Goal: Task Accomplishment & Management: Manage account settings

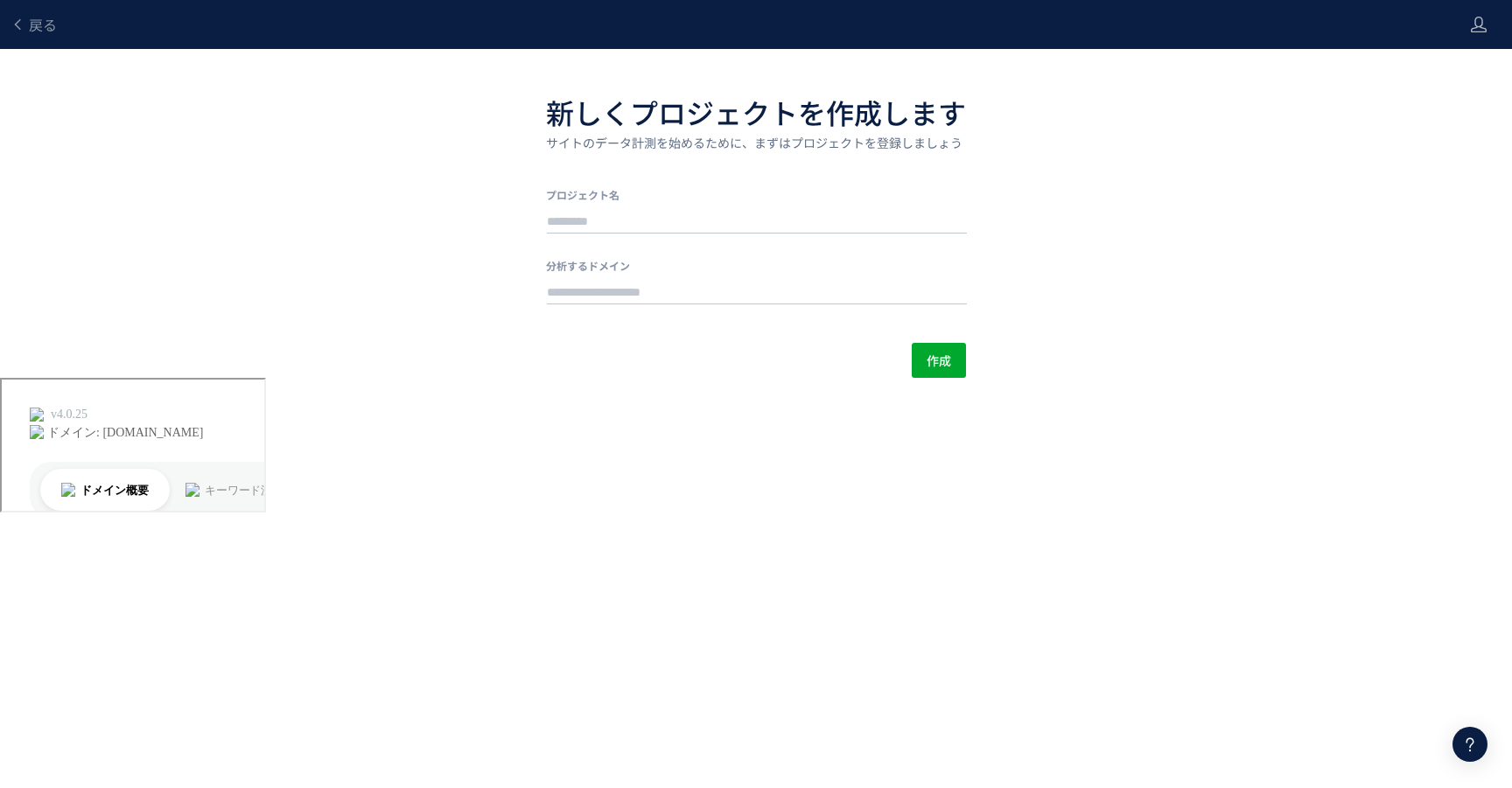
click at [1085, 195] on div "戻る 新しくプロジェクトを作成します サイトのデータ計測を始めるために、まずはプロジェクトを登録しましょう プロジェクト名 分析するドメイン 作成" at bounding box center [756, 189] width 1512 height 378
click at [52, 16] on span "戻る" at bounding box center [42, 25] width 28 height 21
click at [32, 25] on span "戻る" at bounding box center [42, 25] width 28 height 21
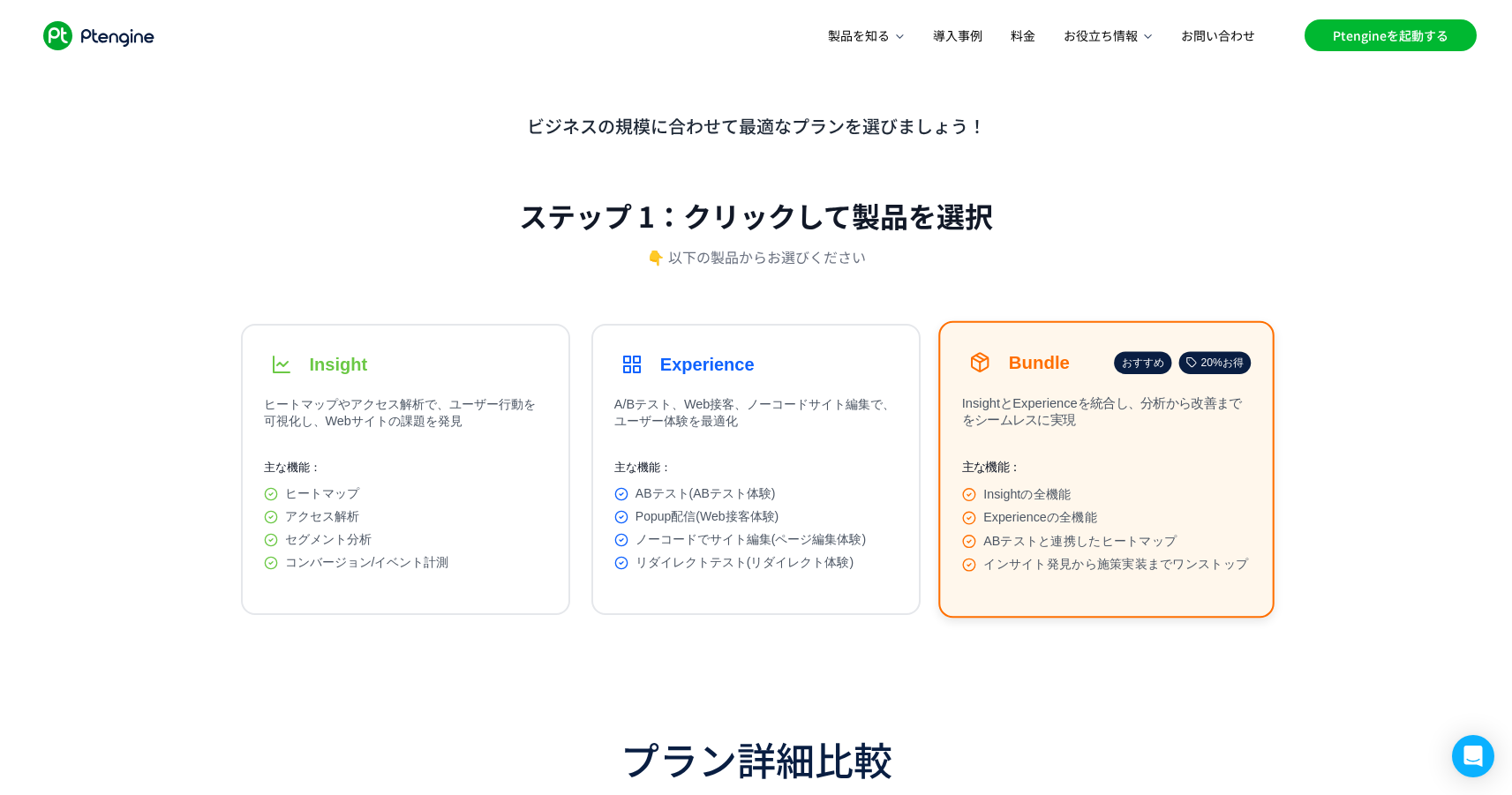
click at [1396, 26] on link "Ptengineを起動する" at bounding box center [1390, 35] width 172 height 32
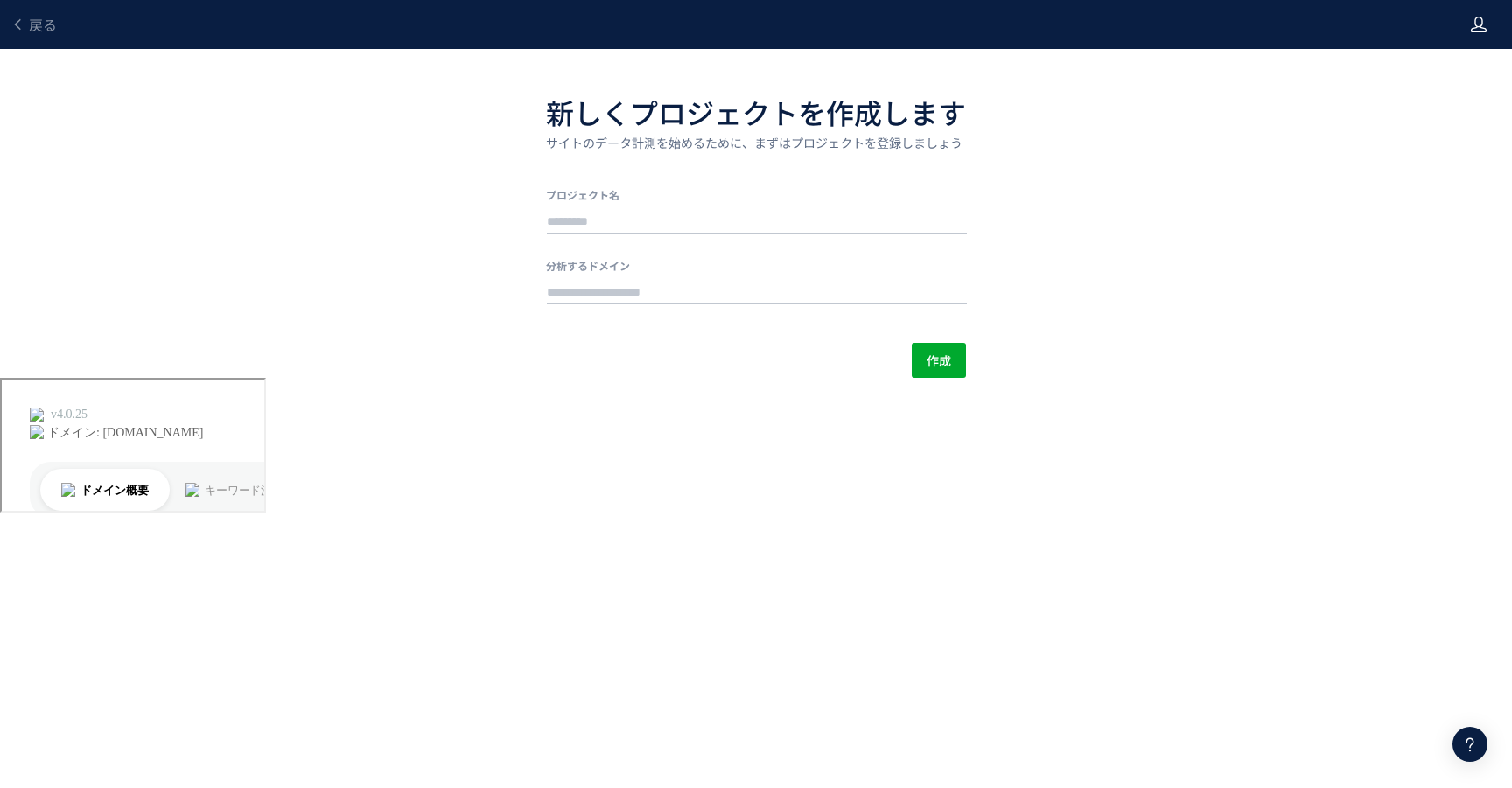
click at [1480, 24] on icon at bounding box center [1479, 25] width 17 height 17
click at [1431, 90] on span "ログアウト" at bounding box center [1422, 97] width 61 height 17
